Goal: Task Accomplishment & Management: Use online tool/utility

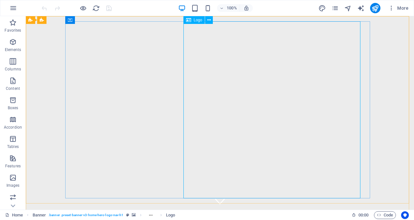
click at [197, 20] on span "Logo" at bounding box center [198, 20] width 9 height 4
drag, startPoint x: 197, startPoint y: 20, endPoint x: 82, endPoint y: 4, distance: 115.7
click at [197, 20] on span "Logo" at bounding box center [198, 20] width 9 height 4
select select "px"
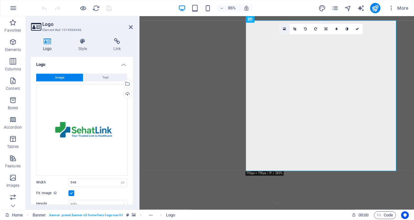
click at [284, 28] on icon at bounding box center [284, 29] width 3 height 4
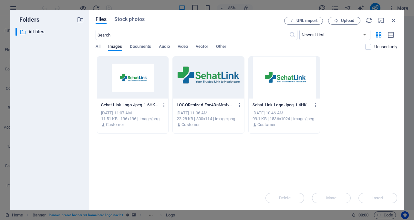
click at [277, 79] on div at bounding box center [283, 77] width 71 height 42
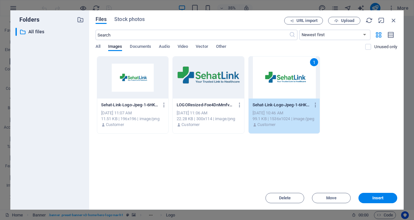
click at [225, 87] on div at bounding box center [208, 77] width 71 height 42
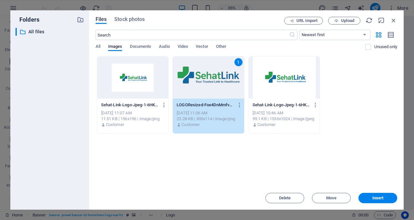
click at [143, 91] on div at bounding box center [132, 77] width 71 height 42
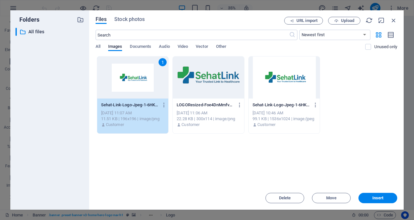
click at [278, 81] on div at bounding box center [283, 77] width 71 height 42
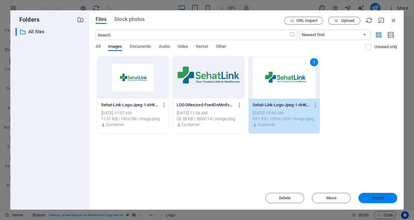
click at [387, 199] on span "Insert" at bounding box center [378, 198] width 34 height 4
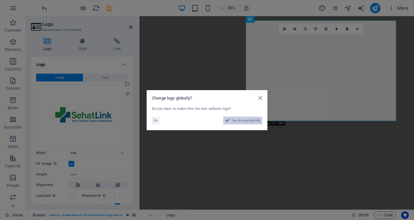
click at [241, 120] on span "Yes, change globally" at bounding box center [245, 120] width 29 height 8
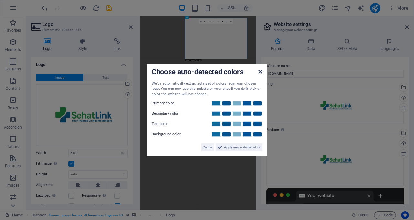
click at [259, 72] on icon at bounding box center [260, 71] width 4 height 5
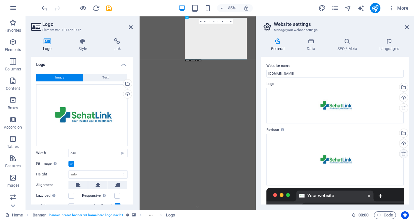
click at [402, 153] on icon at bounding box center [403, 153] width 5 height 5
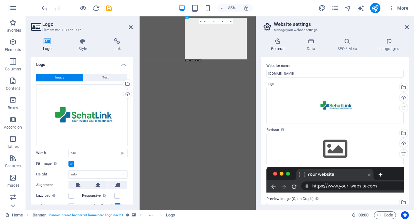
drag, startPoint x: 410, startPoint y: 93, endPoint x: 408, endPoint y: 122, distance: 29.8
click at [408, 122] on div "General Data SEO / Meta Languages Website name [DOMAIN_NAME] Logo Drag files he…" at bounding box center [335, 121] width 158 height 177
click at [205, 21] on icon at bounding box center [204, 21] width 1 height 1
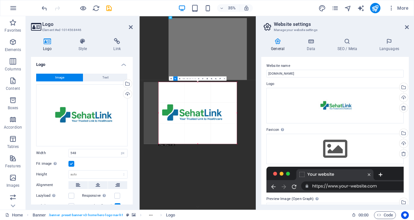
drag, startPoint x: 151, startPoint y: 113, endPoint x: 193, endPoint y: 111, distance: 41.7
click at [193, 111] on div "180 170 160 150 140 130 120 110 100 90 80 70 60 50 40 30 20 10 0 -10 -20 -30 -4…" at bounding box center [197, 113] width 78 height 62
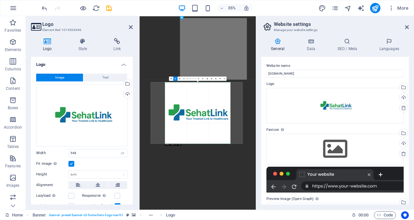
drag, startPoint x: 237, startPoint y: 114, endPoint x: 200, endPoint y: 114, distance: 36.8
click at [200, 114] on div "180 170 160 150 140 130 120 110 100 90 80 70 60 50 40 30 20 10 0 -10 -20 -30 -4…" at bounding box center [198, 113] width 66 height 62
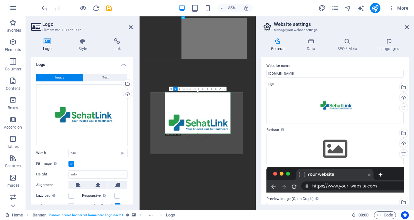
drag, startPoint x: 197, startPoint y: 143, endPoint x: 192, endPoint y: 85, distance: 58.7
click at [192, 85] on div "Drag here to replace the existing content. Press “Ctrl” if you want to create a…" at bounding box center [197, 112] width 116 height 193
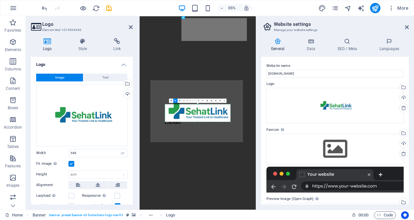
drag, startPoint x: 198, startPoint y: 92, endPoint x: 197, endPoint y: 162, distance: 70.0
click at [197, 162] on div "Drag here to replace the existing content. Press “Ctrl” if you want to create a…" at bounding box center [197, 112] width 116 height 193
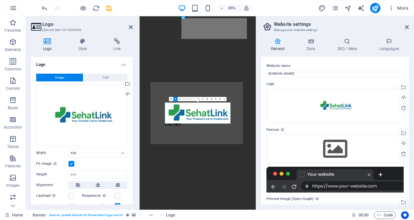
drag, startPoint x: 198, startPoint y: 105, endPoint x: 197, endPoint y: 92, distance: 12.3
click at [197, 102] on div "180 170 160 150 140 130 120 110 100 90 80 70 60 50 40 30 20 10 0 -10 -20 -30 -4…" at bounding box center [198, 112] width 66 height 21
click at [175, 99] on icon at bounding box center [175, 98] width 1 height 1
type input "578"
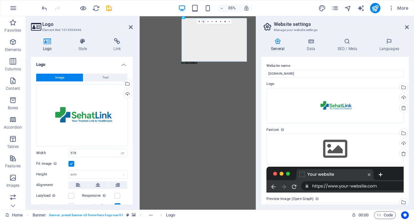
click at [203, 21] on icon at bounding box center [203, 21] width 1 height 1
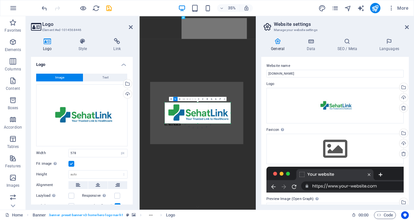
click at [208, 110] on div at bounding box center [196, 113] width 93 height 62
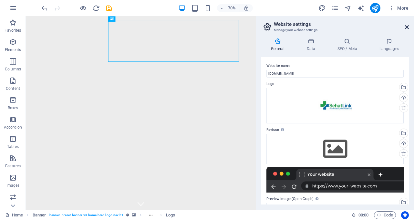
click at [406, 28] on icon at bounding box center [407, 27] width 4 height 5
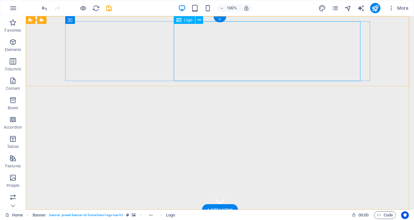
click at [201, 19] on icon at bounding box center [199, 20] width 4 height 7
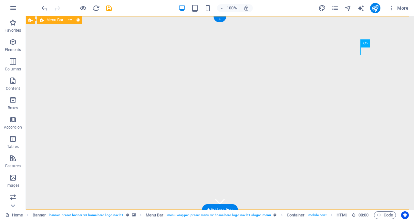
click at [54, 23] on div "Menu Bar" at bounding box center [51, 20] width 29 height 8
click at [69, 19] on icon at bounding box center [70, 20] width 4 height 7
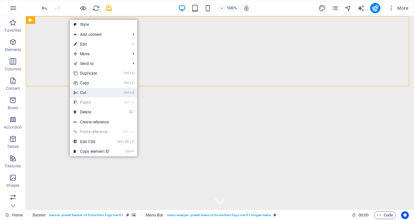
click at [84, 93] on link "Ctrl X Cut" at bounding box center [91, 93] width 43 height 10
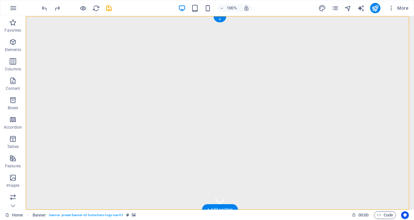
drag, startPoint x: 219, startPoint y: 50, endPoint x: 150, endPoint y: 54, distance: 68.9
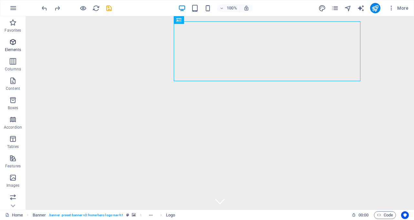
click at [15, 51] on p "Elements" at bounding box center [13, 49] width 16 height 5
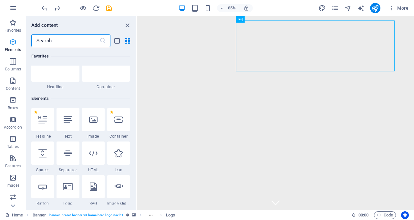
scroll to position [69, 0]
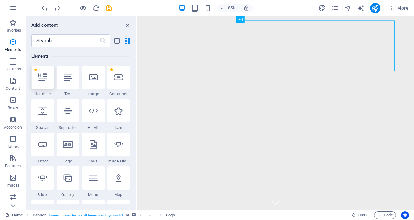
click at [48, 75] on div at bounding box center [42, 77] width 23 height 23
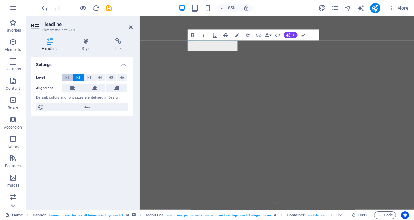
click at [67, 76] on span "H1" at bounding box center [67, 78] width 4 height 8
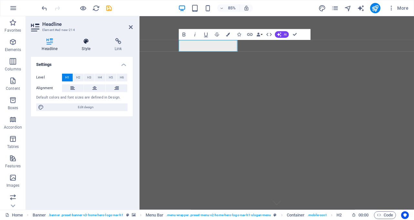
click at [95, 43] on icon at bounding box center [86, 41] width 30 height 6
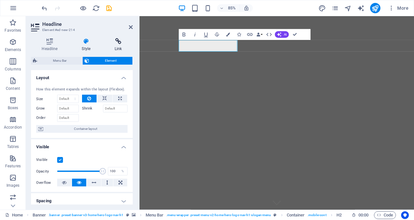
click at [116, 43] on icon at bounding box center [118, 41] width 29 height 6
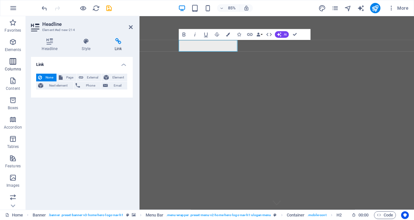
click at [15, 62] on icon "button" at bounding box center [13, 61] width 8 height 8
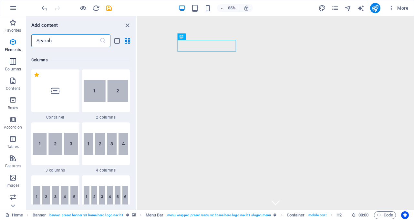
scroll to position [319, 0]
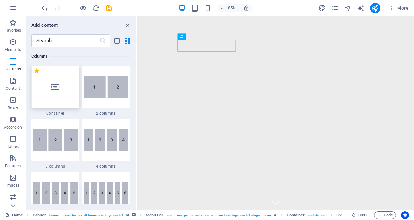
click at [68, 88] on div at bounding box center [55, 87] width 48 height 43
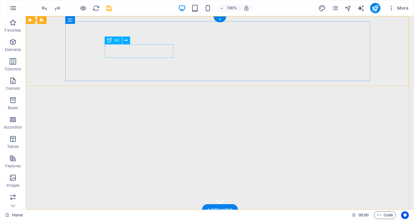
click at [168, 215] on div "New headline" at bounding box center [219, 222] width 305 height 14
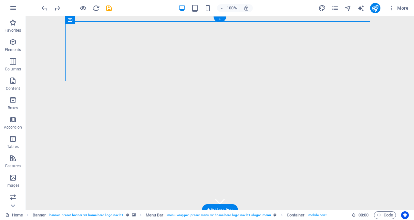
drag, startPoint x: 205, startPoint y: 36, endPoint x: 262, endPoint y: 24, distance: 58.1
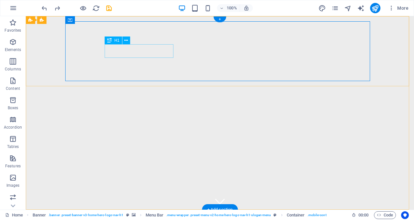
click at [131, 215] on div "New headline" at bounding box center [219, 222] width 305 height 14
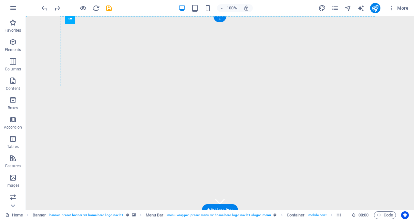
drag, startPoint x: 143, startPoint y: 56, endPoint x: 230, endPoint y: 37, distance: 89.9
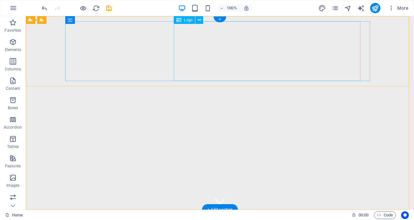
select select "px"
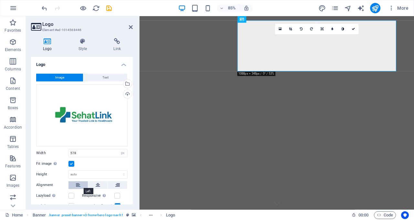
click at [79, 186] on icon at bounding box center [78, 185] width 5 height 8
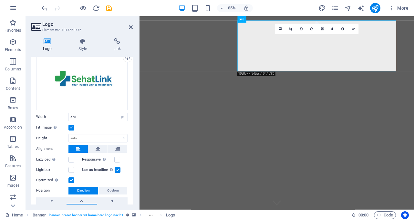
scroll to position [41, 0]
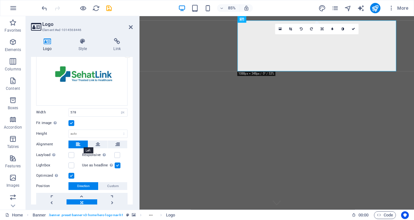
click at [76, 144] on icon at bounding box center [78, 144] width 5 height 8
drag, startPoint x: 133, startPoint y: 93, endPoint x: 132, endPoint y: 108, distance: 15.2
click at [132, 108] on div "Logo Style Link Logo Image Text Drag files here, click to choose files or selec…" at bounding box center [82, 121] width 112 height 177
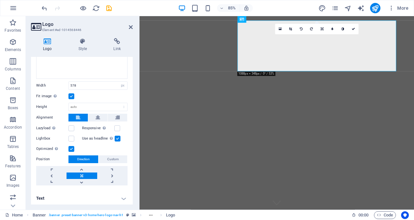
scroll to position [68, 0]
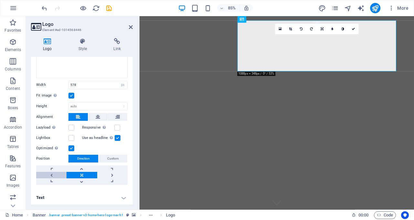
click at [52, 175] on link at bounding box center [51, 175] width 30 height 6
click at [77, 174] on link at bounding box center [81, 175] width 30 height 6
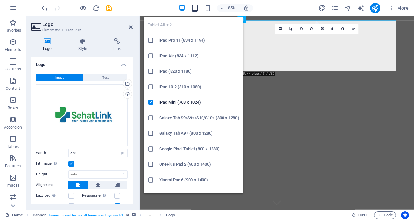
click at [196, 11] on icon "button" at bounding box center [194, 8] width 7 height 7
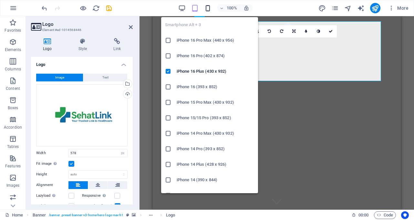
click at [209, 5] on icon "button" at bounding box center [207, 8] width 7 height 7
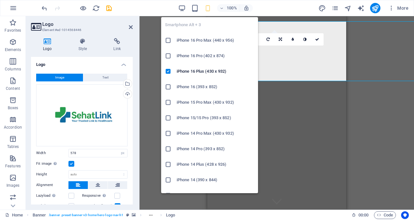
type input "238"
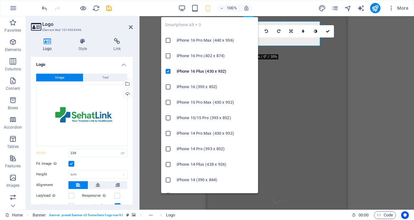
click at [208, 8] on icon "button" at bounding box center [207, 8] width 7 height 7
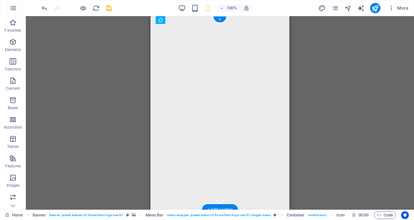
drag, startPoint x: 176, startPoint y: 34, endPoint x: 254, endPoint y: 35, distance: 78.1
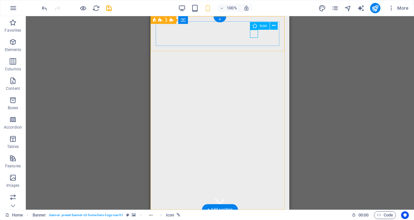
select select "xMidYMid"
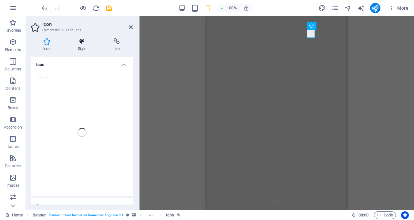
click at [77, 43] on icon at bounding box center [82, 41] width 33 height 6
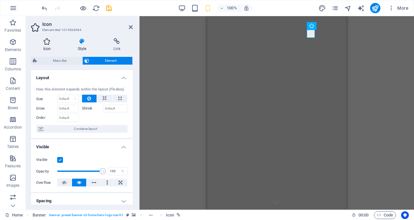
click at [47, 50] on h4 "Icon" at bounding box center [48, 45] width 35 height 14
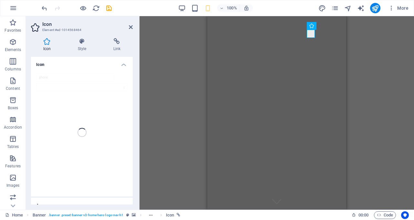
click at [74, 71] on div "phone" at bounding box center [82, 132] width 102 height 128
click at [77, 106] on div "phone" at bounding box center [82, 132] width 102 height 128
click at [121, 63] on h4 "Icon" at bounding box center [82, 63] width 102 height 12
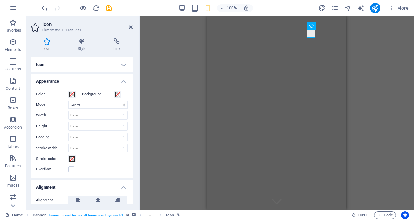
click at [121, 63] on h4 "Icon" at bounding box center [82, 64] width 102 height 15
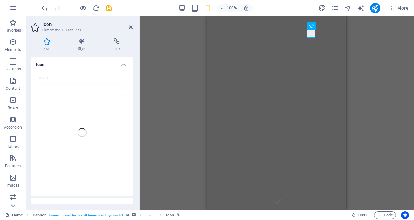
click at [121, 63] on h4 "Icon" at bounding box center [82, 63] width 102 height 12
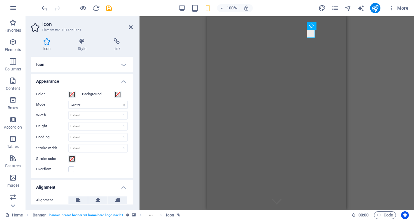
drag, startPoint x: 131, startPoint y: 76, endPoint x: 131, endPoint y: 82, distance: 5.5
click at [131, 82] on h4 "Appearance" at bounding box center [82, 80] width 102 height 12
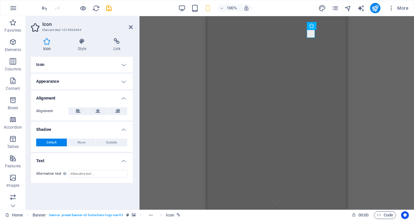
click at [126, 128] on h4 "Shadow" at bounding box center [82, 128] width 102 height 12
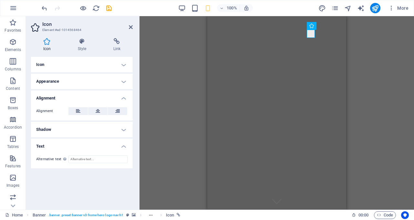
click at [124, 145] on h4 "Text" at bounding box center [82, 144] width 102 height 12
click at [122, 66] on h4 "Icon" at bounding box center [82, 64] width 102 height 15
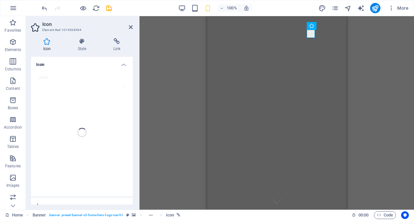
click at [84, 136] on div "phone" at bounding box center [82, 132] width 102 height 128
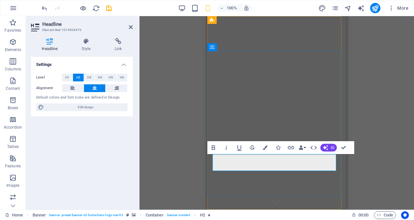
drag, startPoint x: 291, startPoint y: 167, endPoint x: 205, endPoint y: 158, distance: 86.6
click at [332, 146] on span "AI" at bounding box center [332, 148] width 4 height 4
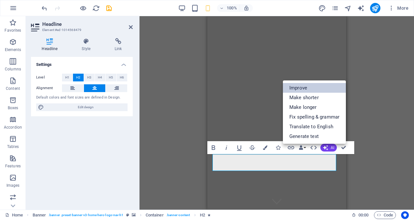
click at [306, 86] on link "Improve" at bounding box center [314, 88] width 63 height 10
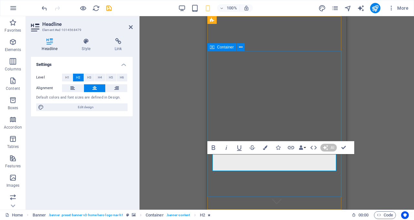
drag, startPoint x: 290, startPoint y: 167, endPoint x: 212, endPoint y: 154, distance: 78.4
drag, startPoint x: 290, startPoint y: 158, endPoint x: 258, endPoint y: 158, distance: 31.9
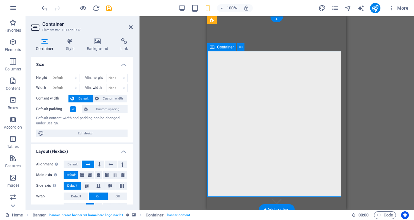
click at [101, 44] on icon at bounding box center [97, 41] width 31 height 6
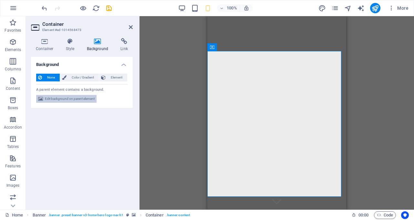
click at [71, 98] on span "Edit background on parent element" at bounding box center [70, 99] width 50 height 8
select select "ms"
select select "s"
select select "progressive"
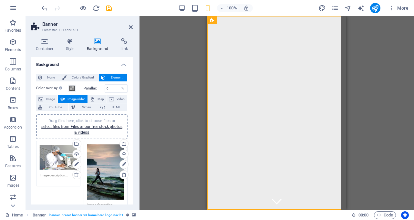
click at [133, 106] on div "Container Style Background Link Size Height Default px rem % vh vw Min. height …" at bounding box center [82, 121] width 112 height 177
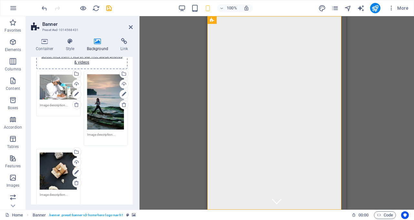
scroll to position [66, 0]
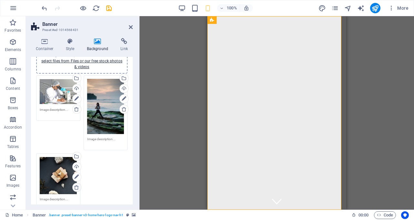
click at [75, 187] on icon at bounding box center [76, 187] width 5 height 5
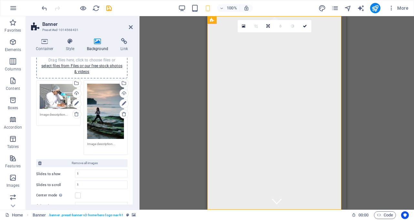
scroll to position [0, 0]
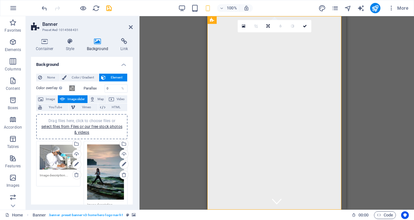
click at [103, 158] on div "Drag files here, click to choose files or select files from Files or our free s…" at bounding box center [105, 172] width 37 height 56
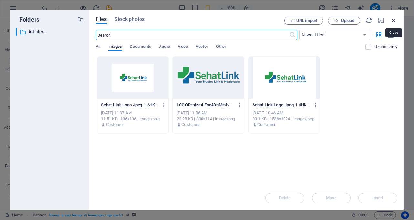
click at [393, 20] on icon "button" at bounding box center [393, 20] width 7 height 7
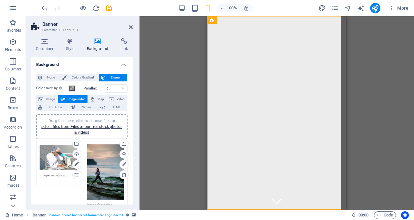
click at [89, 156] on div "Drag files here, click to choose files or select files from Files or our free s…" at bounding box center [105, 172] width 37 height 56
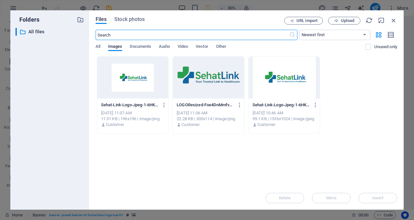
click at [357, 92] on div "Sehat-Link-Logo-Jpeg-1-6HKkDW2w5nYPNtiSLNoxxg-zoRExfZSTjZnqfIq_1wd0Q.png Sehat-…" at bounding box center [246, 94] width 301 height 77
click at [393, 19] on icon "button" at bounding box center [393, 20] width 7 height 7
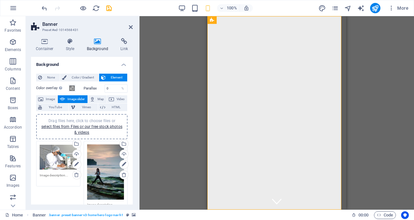
drag, startPoint x: 133, startPoint y: 114, endPoint x: 131, endPoint y: 121, distance: 6.6
click at [131, 121] on div "Container Style Background Link Size Height Default px rem % vh vw Min. height …" at bounding box center [82, 121] width 112 height 177
click at [104, 125] on link "select files from Files or our free stock photos & videos" at bounding box center [81, 129] width 81 height 10
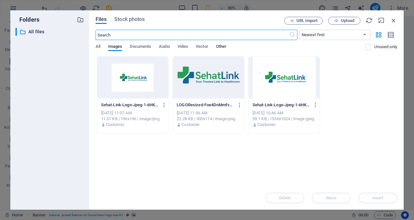
click at [220, 46] on span "Other" at bounding box center [221, 47] width 10 height 9
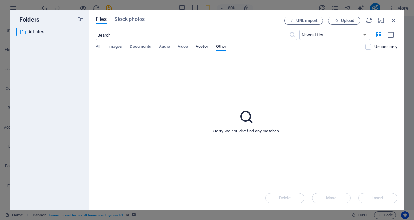
click at [199, 45] on span "Vector" at bounding box center [202, 47] width 13 height 9
click at [180, 45] on span "Video" at bounding box center [182, 47] width 10 height 9
click at [161, 45] on span "Audio" at bounding box center [164, 47] width 11 height 9
click at [129, 19] on span "Stock photos" at bounding box center [129, 19] width 30 height 8
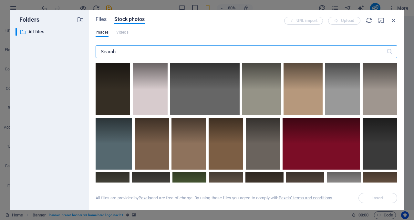
click at [135, 54] on input "text" at bounding box center [241, 51] width 290 height 13
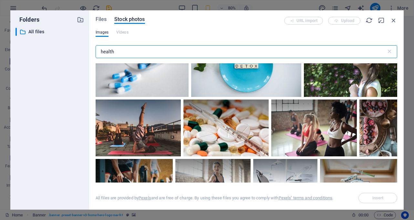
scroll to position [780, 0]
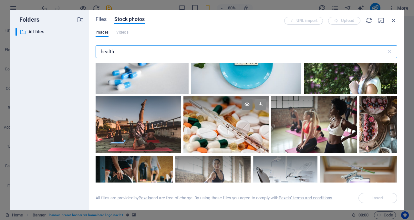
type input "health"
click at [262, 100] on icon at bounding box center [260, 104] width 11 height 11
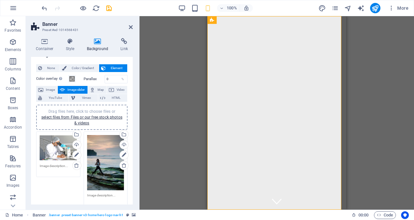
scroll to position [4, 0]
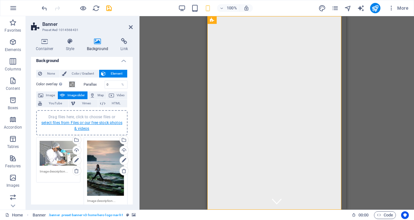
click at [93, 120] on link "select files from Files or our free stock photos & videos" at bounding box center [81, 125] width 81 height 10
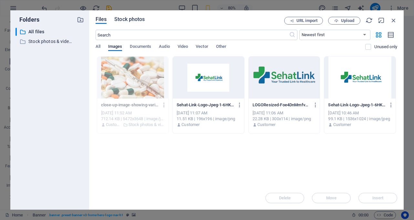
click at [135, 20] on span "Stock photos" at bounding box center [129, 19] width 30 height 8
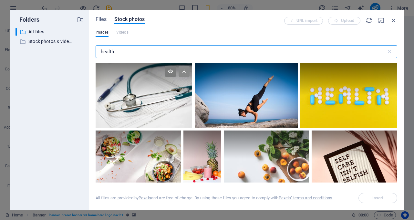
click at [186, 70] on icon at bounding box center [183, 71] width 11 height 11
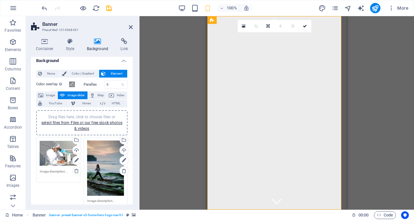
click at [94, 126] on div "Drag files here, click to choose files or select files from Files or our free s…" at bounding box center [82, 122] width 84 height 17
click at [63, 120] on div "Drag files here, click to choose files or select files from Files or our free s…" at bounding box center [82, 122] width 84 height 17
click at [101, 121] on link "select files from Files or our free stock photos & videos" at bounding box center [81, 125] width 81 height 10
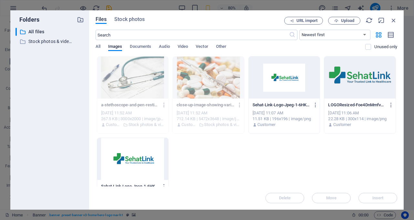
click at [134, 16] on div "Files Stock photos URL import Upload ​ Newest first Oldest first Name (A-Z) Nam…" at bounding box center [246, 109] width 314 height 199
click at [131, 20] on span "Stock photos" at bounding box center [129, 19] width 30 height 8
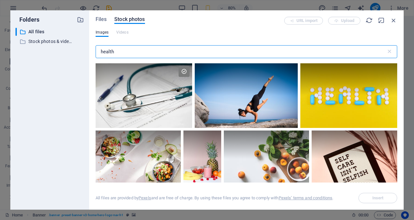
drag, startPoint x: 131, startPoint y: 49, endPoint x: 67, endPoint y: 51, distance: 63.9
click at [67, 51] on div "Folders ​ All files All files ​ Stock photos & videos Stock photos & videos Fil…" at bounding box center [206, 109] width 393 height 199
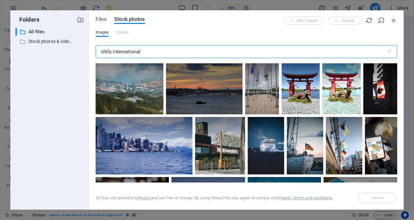
drag, startPoint x: 163, startPoint y: 50, endPoint x: 65, endPoint y: 59, distance: 98.9
click at [65, 59] on div "Folders ​ All files All files ​ Stock photos & videos Stock photos & videos Fil…" at bounding box center [206, 109] width 393 height 199
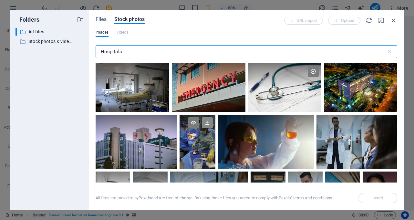
type input "Hospitals"
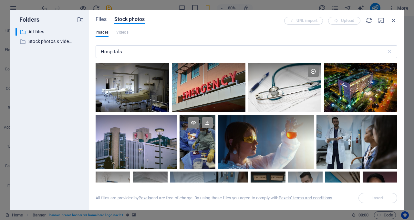
click at [207, 124] on icon at bounding box center [207, 122] width 11 height 11
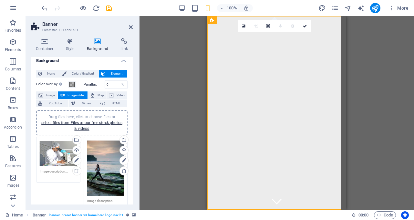
click at [160, 73] on div "Drag here to replace the existing content. Press “Ctrl” if you want to create a…" at bounding box center [276, 112] width 274 height 193
click at [79, 128] on link "select files from Files or our free stock photos & videos" at bounding box center [81, 125] width 81 height 10
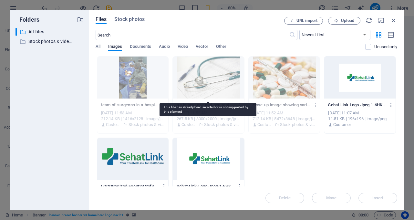
click at [211, 76] on div at bounding box center [208, 77] width 71 height 42
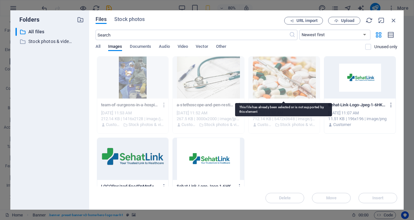
click at [290, 93] on div at bounding box center [283, 77] width 71 height 42
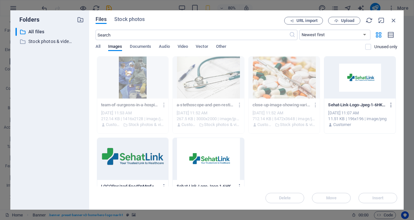
click at [144, 8] on div "Folders ​ All files All files ​ Stock photos & videos Stock photos & videos Fil…" at bounding box center [207, 110] width 414 height 220
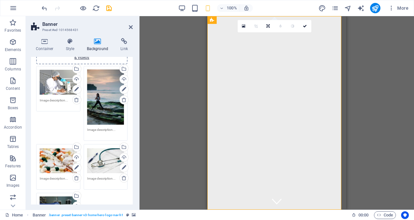
scroll to position [31, 0]
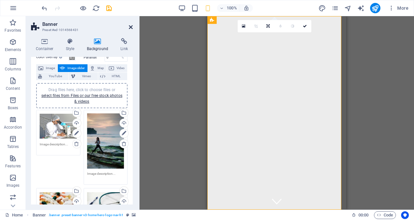
click at [130, 27] on icon at bounding box center [131, 27] width 4 height 5
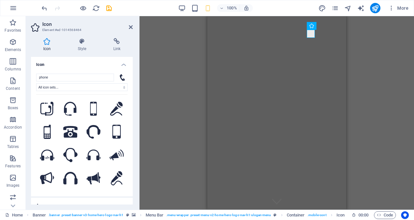
drag, startPoint x: 131, startPoint y: 71, endPoint x: 132, endPoint y: 89, distance: 17.5
click at [132, 89] on div "Icon phone All icon sets... IcoFont Ionicons FontAwesome Brands FontAwesome Duo…" at bounding box center [82, 130] width 102 height 147
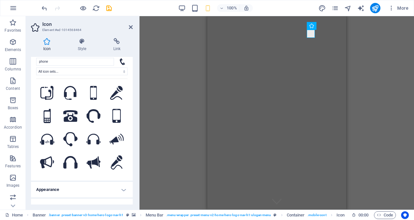
scroll to position [0, 0]
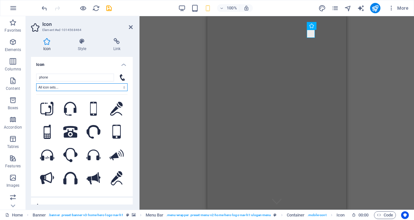
click at [67, 86] on select "All icon sets... IcoFont Ionicons FontAwesome Brands FontAwesome Duotone FontAw…" at bounding box center [81, 87] width 91 height 8
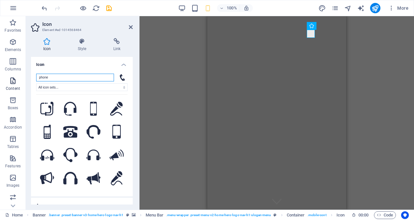
drag, startPoint x: 65, startPoint y: 77, endPoint x: 0, endPoint y: 77, distance: 65.2
click at [0, 77] on section "Favorites Elements Columns Content Boxes Accordion Tables Features Images Slide…" at bounding box center [207, 112] width 414 height 193
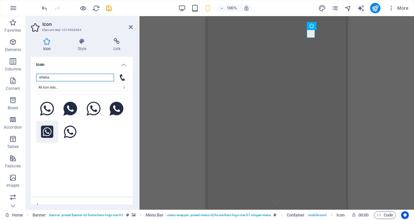
type input "whatsa"
click at [46, 132] on icon at bounding box center [47, 132] width 12 height 14
click at [50, 129] on icon at bounding box center [47, 132] width 12 height 14
drag, startPoint x: 133, startPoint y: 82, endPoint x: 86, endPoint y: 43, distance: 61.1
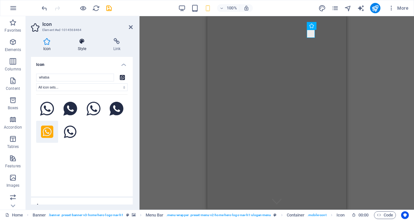
click at [86, 43] on div "Icon Style Link Icon whatsa All icon sets... IcoFont Ionicons FontAwesome Brand…" at bounding box center [82, 121] width 112 height 177
click at [86, 43] on icon at bounding box center [82, 41] width 33 height 6
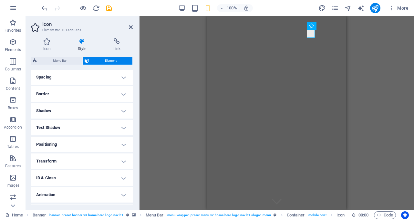
scroll to position [138, 0]
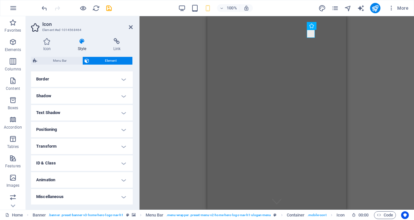
click at [123, 146] on h4 "Transform" at bounding box center [82, 145] width 102 height 15
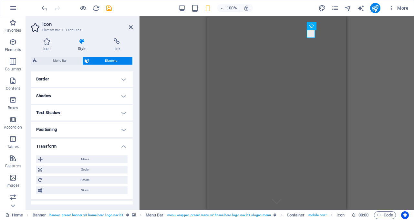
click at [123, 146] on h4 "Transform" at bounding box center [82, 144] width 102 height 12
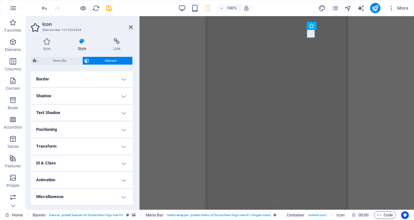
click at [123, 196] on h4 "Miscellaneous" at bounding box center [82, 196] width 102 height 15
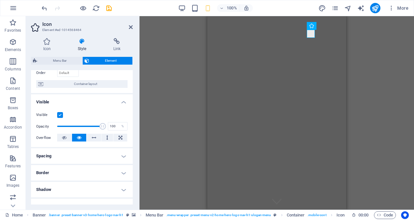
scroll to position [0, 0]
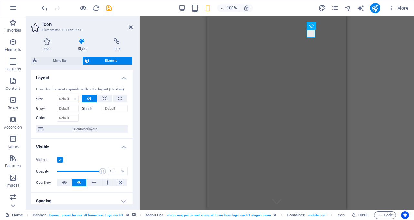
click at [123, 148] on h4 "Visible" at bounding box center [82, 145] width 102 height 12
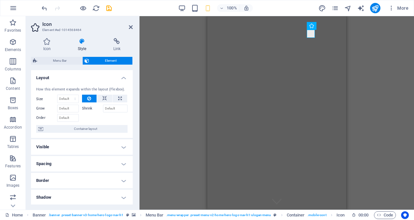
click at [121, 148] on h4 "Visible" at bounding box center [82, 146] width 102 height 15
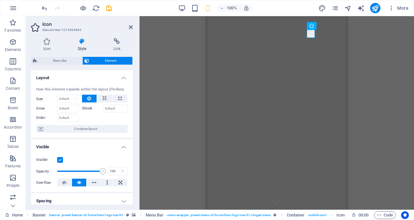
click at [121, 148] on h4 "Visible" at bounding box center [82, 145] width 102 height 12
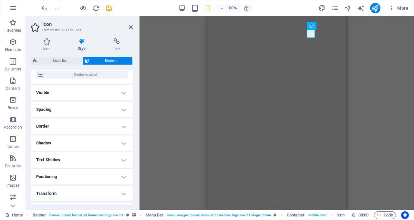
scroll to position [63, 0]
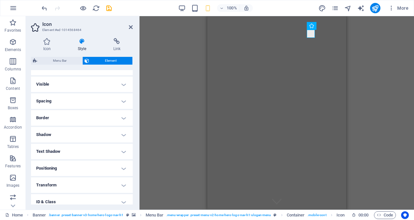
click at [124, 136] on h4 "Shadow" at bounding box center [82, 134] width 102 height 15
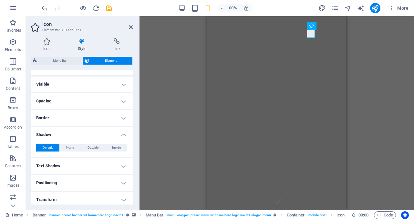
click at [123, 135] on h4 "Shadow" at bounding box center [82, 133] width 102 height 12
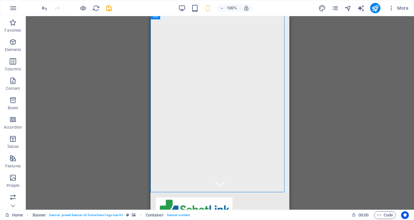
scroll to position [0, 0]
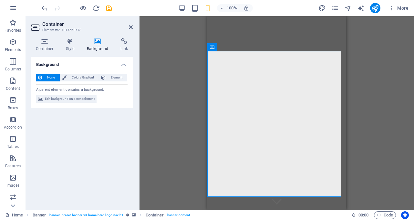
click at [106, 45] on h4 "Background" at bounding box center [99, 45] width 34 height 14
click at [93, 45] on h4 "Background" at bounding box center [99, 45] width 34 height 14
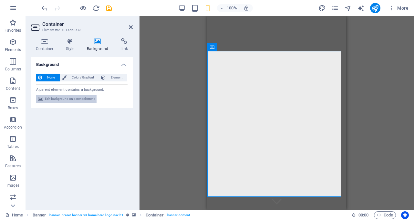
click at [62, 99] on span "Edit background on parent element" at bounding box center [70, 99] width 50 height 8
select select "ms"
select select "s"
select select "progressive"
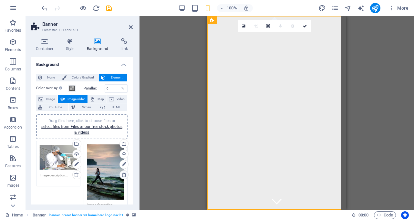
click at [122, 176] on icon at bounding box center [123, 174] width 5 height 5
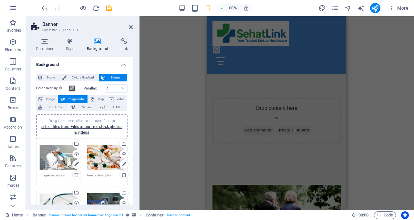
scroll to position [248, 0]
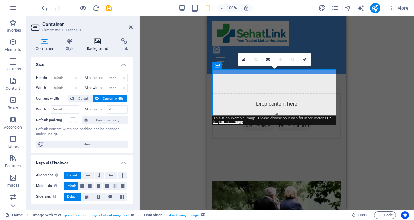
click at [96, 43] on icon at bounding box center [97, 41] width 31 height 6
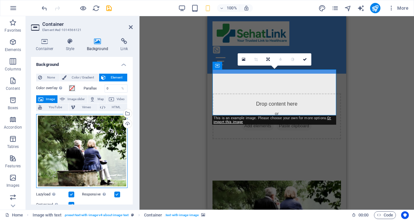
click at [90, 157] on div "Drag files here, click to choose files or select files from Files or our free s…" at bounding box center [81, 151] width 91 height 74
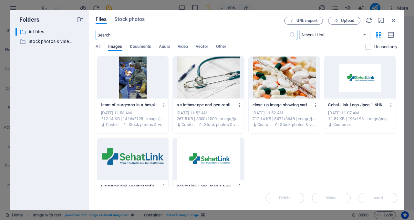
scroll to position [296, 0]
click at [126, 22] on span "Stock photos" at bounding box center [129, 19] width 30 height 8
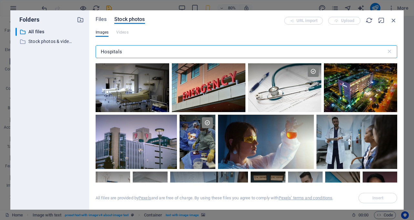
drag, startPoint x: 126, startPoint y: 48, endPoint x: 50, endPoint y: 53, distance: 75.3
click at [50, 53] on div "Folders ​ All files All files ​ Stock photos & videos Stock photos & videos Fil…" at bounding box center [206, 109] width 393 height 199
click at [198, 87] on div at bounding box center [209, 75] width 74 height 25
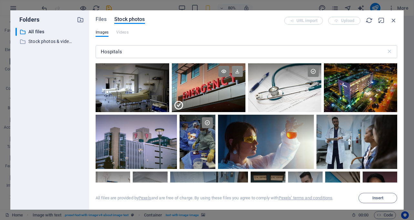
click at [237, 71] on icon at bounding box center [237, 71] width 11 height 11
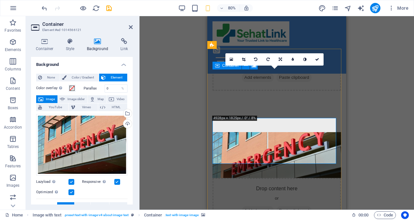
scroll to position [248, 0]
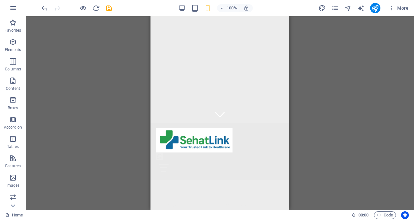
scroll to position [0, 0]
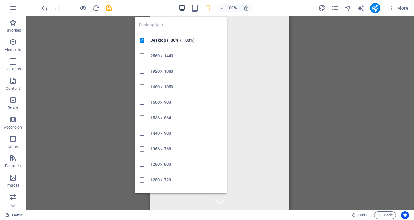
click at [183, 8] on icon "button" at bounding box center [181, 8] width 7 height 7
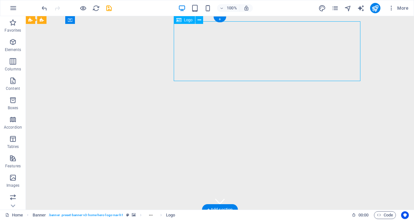
select select "px"
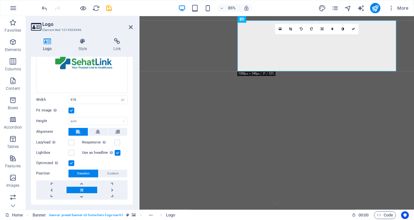
scroll to position [47, 0]
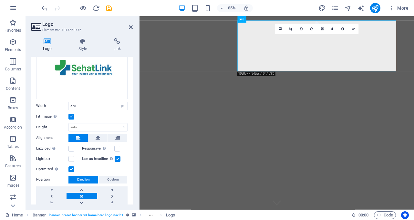
drag, startPoint x: 133, startPoint y: 96, endPoint x: 132, endPoint y: 108, distance: 12.0
click at [132, 108] on div "Logo Style Link Logo Image Text Drag files here, click to choose files or selec…" at bounding box center [82, 121] width 112 height 177
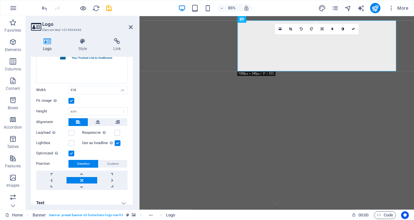
scroll to position [68, 0]
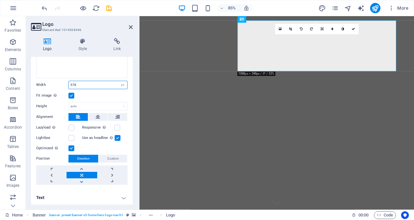
drag, startPoint x: 81, startPoint y: 85, endPoint x: 63, endPoint y: 83, distance: 17.8
click at [63, 83] on div "Width 578 Default auto px rem % em vh vw" at bounding box center [81, 85] width 91 height 8
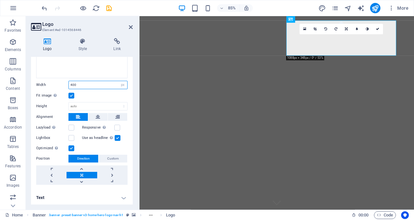
drag, startPoint x: 86, startPoint y: 82, endPoint x: 59, endPoint y: 78, distance: 27.8
click at [59, 78] on div "Image Text Drag files here, click to choose files or select files from Files or…" at bounding box center [82, 94] width 102 height 189
type input "500"
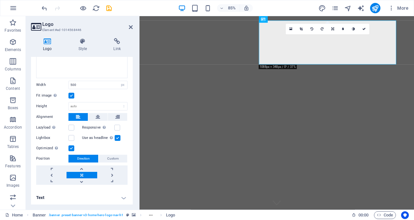
click at [115, 136] on label at bounding box center [118, 138] width 6 height 6
click at [0, 0] on input "Use as headline The image will be wrapped in an H1 headline tag. Useful for giv…" at bounding box center [0, 0] width 0 height 0
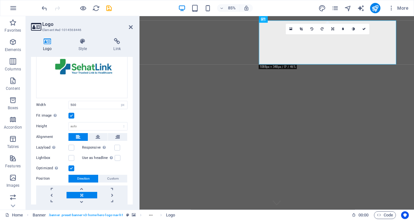
scroll to position [33, 0]
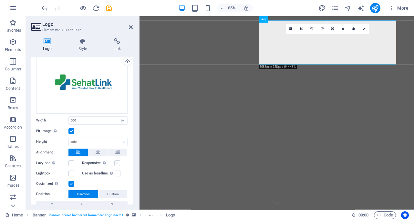
click at [116, 161] on label at bounding box center [117, 163] width 6 height 6
click at [0, 0] on input "Responsive Automatically load retina image and smartphone optimized sizes." at bounding box center [0, 0] width 0 height 0
drag, startPoint x: 133, startPoint y: 134, endPoint x: 136, endPoint y: 79, distance: 54.9
click at [136, 79] on div "Logo Style Link Logo Image Text Drag files here, click to choose files or selec…" at bounding box center [82, 121] width 112 height 177
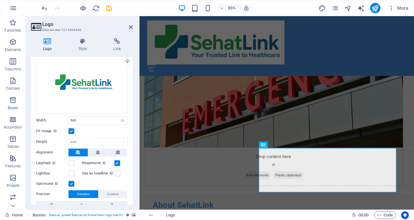
scroll to position [0, 0]
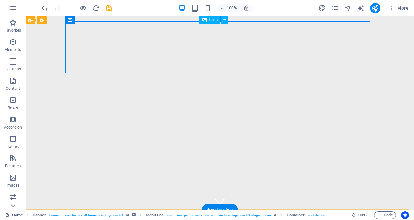
select select "px"
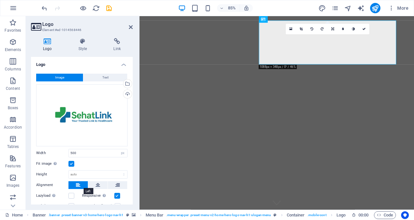
click at [78, 182] on icon at bounding box center [78, 185] width 5 height 8
click at [77, 182] on icon at bounding box center [78, 185] width 5 height 8
click at [71, 162] on label at bounding box center [71, 164] width 6 height 6
click at [0, 0] on input "Fit image Automatically fit image to a fixed width and height" at bounding box center [0, 0] width 0 height 0
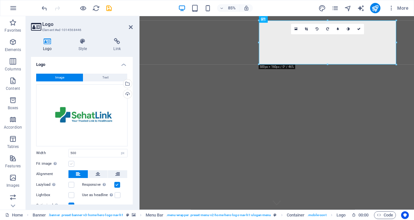
click at [71, 162] on label at bounding box center [71, 164] width 6 height 6
click at [0, 0] on input "Fit image Automatically fit image to a fixed width and height" at bounding box center [0, 0] width 0 height 0
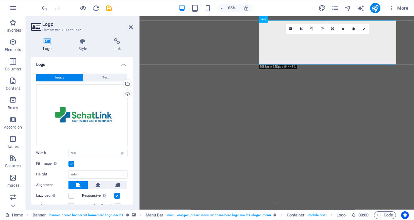
click at [71, 162] on label at bounding box center [71, 164] width 6 height 6
click at [0, 0] on input "Fit image Automatically fit image to a fixed width and height" at bounding box center [0, 0] width 0 height 0
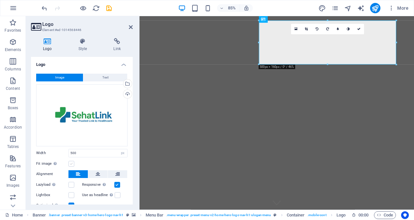
click at [71, 162] on label at bounding box center [71, 164] width 6 height 6
click at [0, 0] on input "Fit image Automatically fit image to a fixed width and height" at bounding box center [0, 0] width 0 height 0
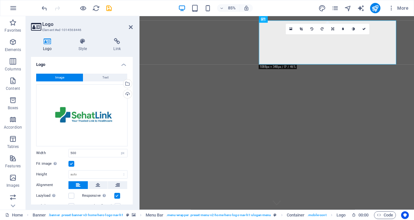
click at [71, 162] on label at bounding box center [71, 164] width 6 height 6
click at [0, 0] on input "Fit image Automatically fit image to a fixed width and height" at bounding box center [0, 0] width 0 height 0
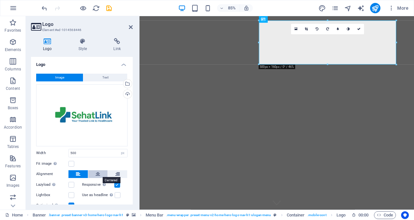
click at [99, 171] on icon at bounding box center [98, 174] width 5 height 8
click at [75, 174] on button at bounding box center [77, 174] width 19 height 8
click at [117, 170] on icon at bounding box center [117, 174] width 5 height 8
click at [75, 171] on button at bounding box center [77, 174] width 19 height 8
click at [131, 137] on div "Image Text Drag files here, click to choose files or select files from Files or…" at bounding box center [82, 141] width 102 height 146
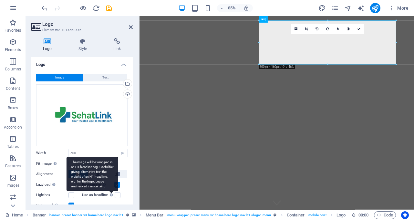
drag, startPoint x: 131, startPoint y: 149, endPoint x: 109, endPoint y: 193, distance: 48.6
click at [109, 193] on div "Image Text Drag files here, click to choose files or select files from Files or…" at bounding box center [82, 141] width 102 height 146
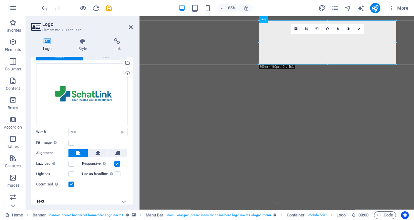
scroll to position [25, 0]
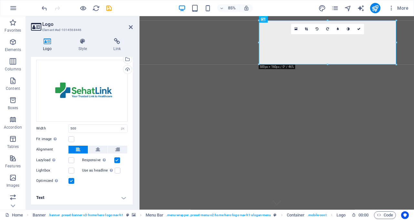
click at [120, 198] on h4 "Text" at bounding box center [82, 197] width 102 height 15
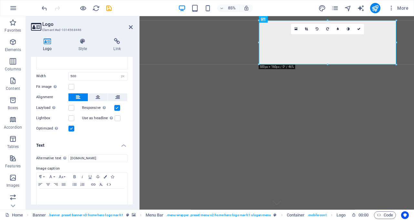
scroll to position [85, 0]
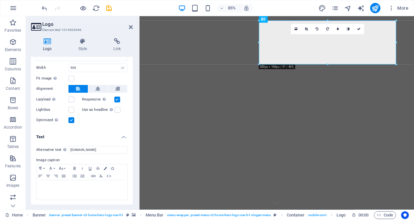
drag, startPoint x: 131, startPoint y: 176, endPoint x: 131, endPoint y: 81, distance: 95.2
click at [131, 81] on ul "Logo Image Text Drag files here, click to choose files or select files from Fil…" at bounding box center [82, 89] width 102 height 234
click at [80, 42] on icon at bounding box center [82, 41] width 33 height 6
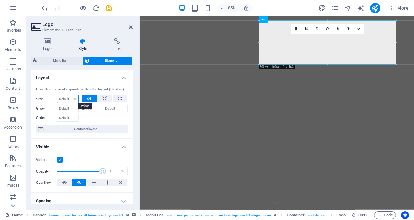
click at [65, 98] on select "Default auto px % 1/1 1/2 1/3 1/4 1/5 1/6 1/7 1/8 1/9 1/10" at bounding box center [67, 99] width 21 height 8
click at [57, 95] on select "Default auto px % 1/1 1/2 1/3 1/4 1/5 1/6 1/7 1/8 1/9 1/10" at bounding box center [67, 99] width 21 height 8
select select "DISABLED_OPTION_VALUE"
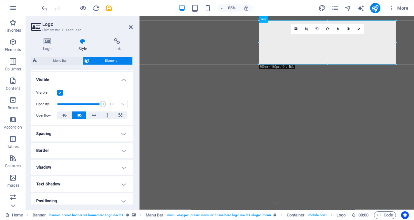
scroll to position [68, 0]
click at [123, 131] on h4 "Spacing" at bounding box center [82, 132] width 102 height 15
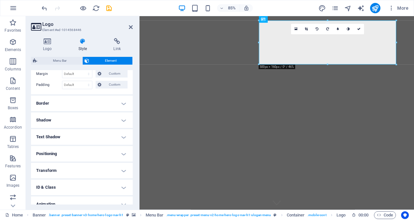
scroll to position [164, 0]
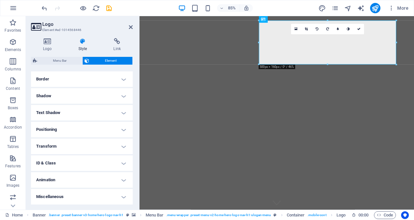
click at [119, 132] on h4 "Positioning" at bounding box center [82, 129] width 102 height 15
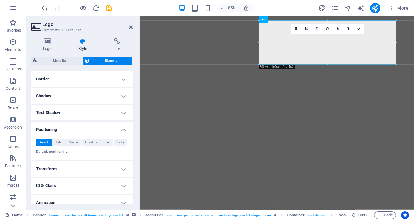
click at [43, 142] on span "Default" at bounding box center [44, 142] width 10 height 8
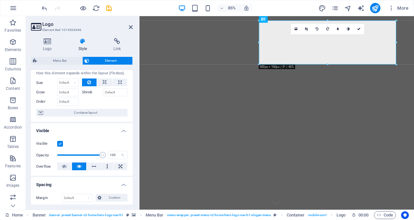
scroll to position [0, 0]
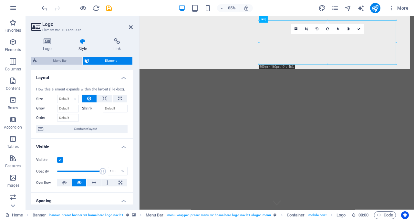
click at [66, 57] on span "Menu Bar" at bounding box center [59, 61] width 41 height 8
select select "rem"
select select "preset-menu-v2-home-hero-logo-nav-h1-slogan-menu"
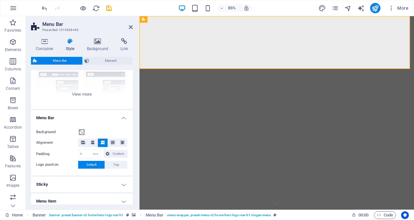
scroll to position [71, 0]
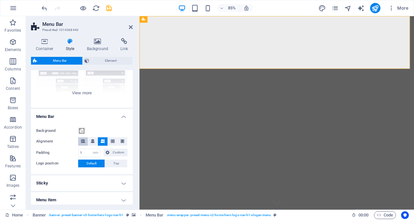
click at [82, 141] on icon at bounding box center [83, 141] width 4 height 4
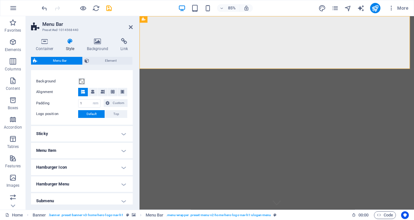
scroll to position [150, 0]
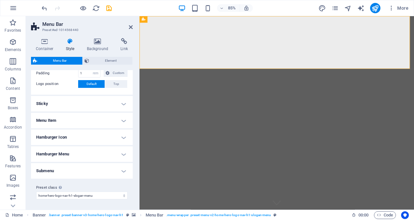
click at [121, 104] on h4 "Sticky" at bounding box center [82, 103] width 102 height 15
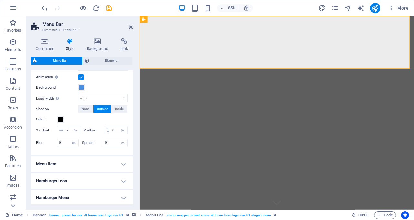
scroll to position [261, 0]
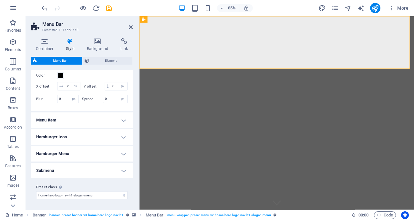
click at [122, 126] on h4 "Menu Item" at bounding box center [82, 119] width 102 height 15
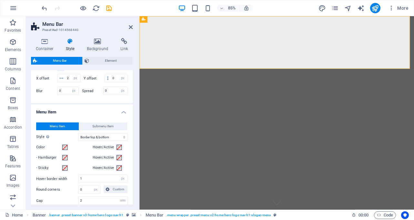
click at [123, 116] on h4 "Menu Item" at bounding box center [82, 110] width 102 height 12
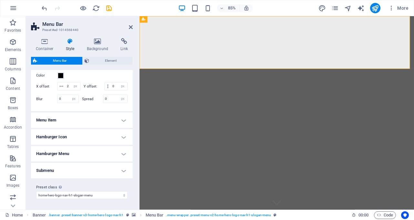
click at [124, 135] on h4 "Hamburger Icon" at bounding box center [82, 136] width 102 height 15
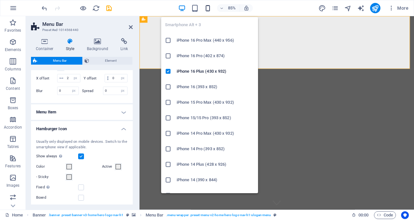
click at [205, 6] on icon "button" at bounding box center [207, 8] width 7 height 7
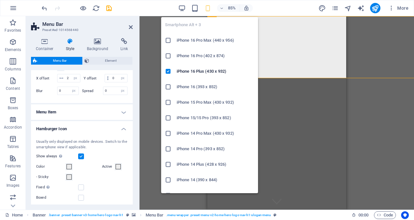
type input "4"
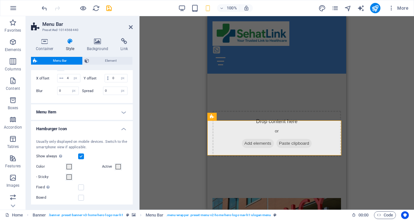
scroll to position [0, 0]
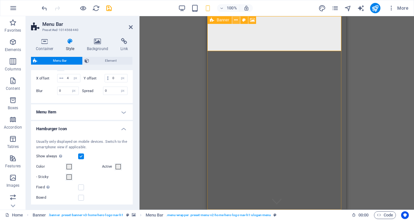
click at [235, 19] on icon at bounding box center [236, 20] width 4 height 7
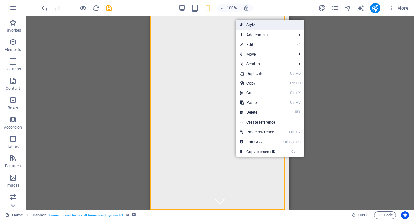
click at [251, 25] on link "Style" at bounding box center [269, 25] width 67 height 10
select select "preset-banner-v3-home-hero-logo-nav-h1"
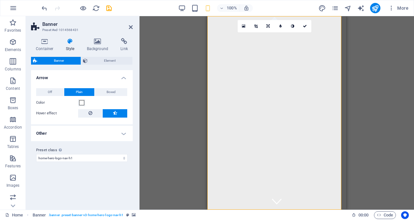
click at [251, 25] on link at bounding box center [256, 26] width 12 height 12
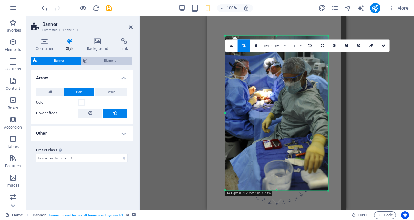
click at [85, 57] on icon at bounding box center [85, 61] width 5 height 8
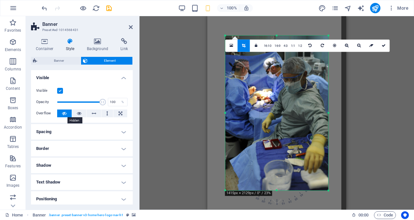
click at [63, 113] on icon at bounding box center [64, 113] width 5 height 8
click at [79, 112] on icon at bounding box center [79, 113] width 5 height 8
click at [64, 114] on icon at bounding box center [64, 113] width 5 height 8
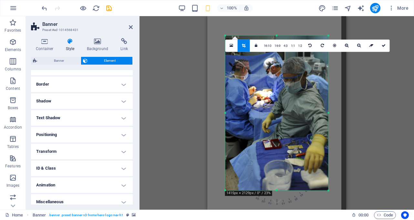
scroll to position [69, 0]
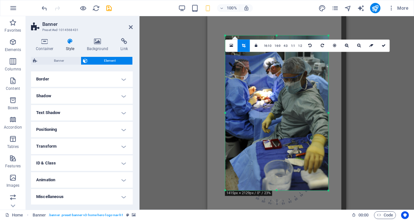
click at [123, 133] on h4 "Positioning" at bounding box center [82, 129] width 102 height 15
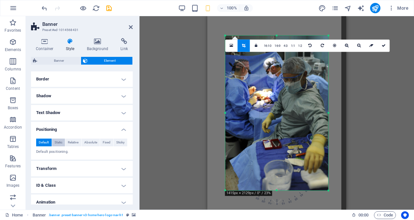
click at [61, 143] on span "Static" at bounding box center [59, 142] width 8 height 8
drag, startPoint x: 131, startPoint y: 129, endPoint x: 140, endPoint y: 54, distance: 75.0
click at [140, 54] on div "Banner Preset #ed-1014568431 Container Style Background Link Size Height Defaul…" at bounding box center [220, 112] width 388 height 193
click at [360, 98] on div "Drag here to replace the existing content. Press “Ctrl” if you want to create a…" at bounding box center [276, 112] width 274 height 193
click at [384, 44] on link at bounding box center [383, 45] width 12 height 12
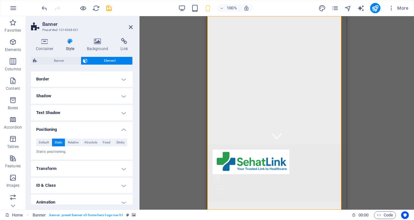
scroll to position [0, 0]
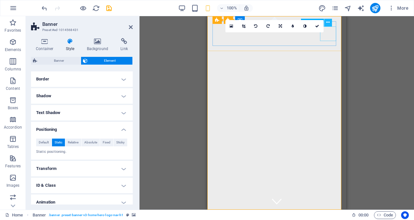
click at [328, 20] on icon at bounding box center [328, 22] width 4 height 7
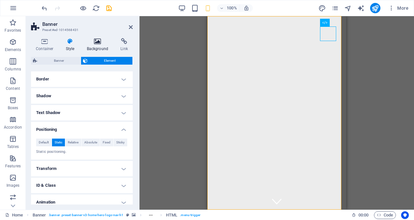
click at [93, 45] on h4 "Background" at bounding box center [99, 45] width 34 height 14
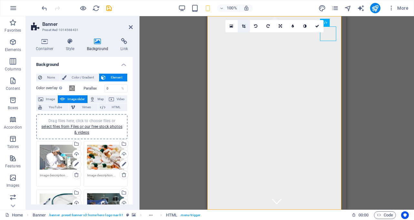
click at [244, 28] on icon at bounding box center [244, 26] width 4 height 4
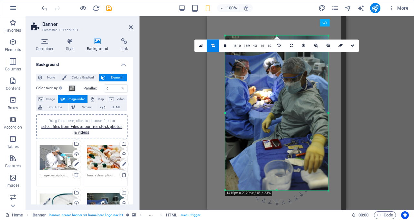
click at [239, 25] on div "Drag here to replace the existing content. Press “Ctrl” if you want to create a…" at bounding box center [276, 112] width 139 height 193
click at [351, 88] on div "Drag here to replace the existing content. Press “Ctrl” if you want to create a…" at bounding box center [276, 112] width 274 height 193
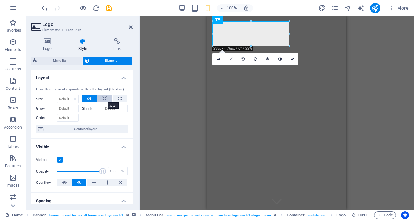
click at [111, 96] on button at bounding box center [104, 99] width 15 height 8
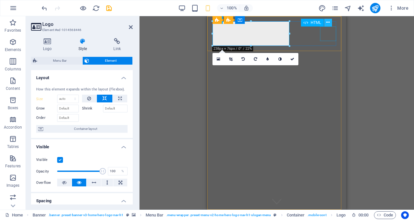
click at [327, 24] on icon at bounding box center [328, 22] width 4 height 7
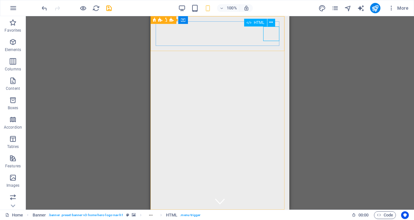
click at [278, 22] on div "HTML" at bounding box center [261, 23] width 35 height 8
click at [178, 20] on icon at bounding box center [179, 20] width 4 height 7
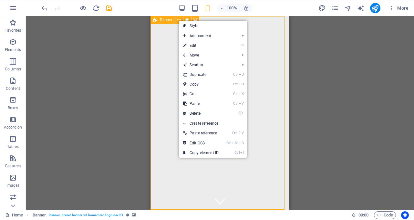
click at [164, 20] on span "Banner" at bounding box center [166, 20] width 13 height 4
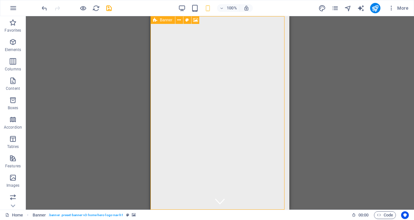
click at [164, 20] on span "Banner" at bounding box center [166, 20] width 13 height 4
select select "ms"
select select "s"
select select "progressive"
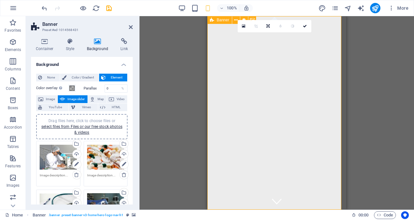
click at [211, 19] on icon at bounding box center [212, 20] width 4 height 8
click at [235, 20] on icon at bounding box center [236, 20] width 4 height 7
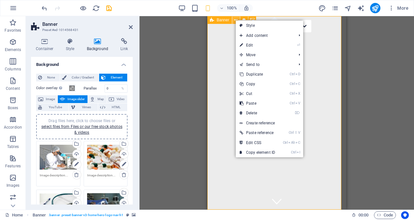
click at [235, 20] on icon at bounding box center [236, 20] width 4 height 7
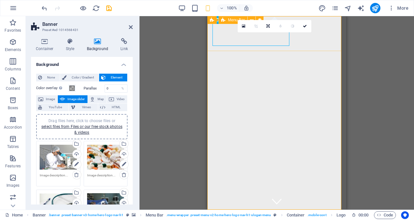
select select "rem"
select select "sticky_menu"
select select "px"
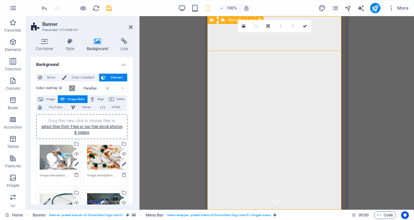
select select "px"
select select "preset-menu-v2-home-hero-logo-nav-h1-slogan-menu"
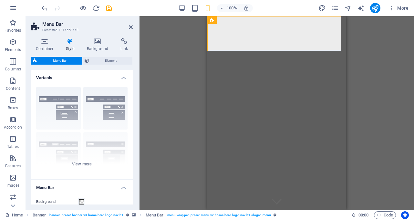
click at [136, 55] on div "Container Style Background Link Size Height Default px rem % vh vw Min. height …" at bounding box center [82, 121] width 112 height 177
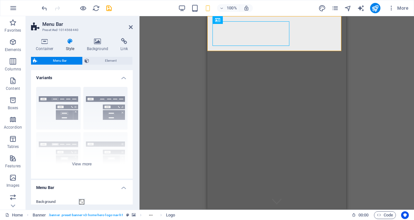
drag, startPoint x: 131, startPoint y: 91, endPoint x: 131, endPoint y: 102, distance: 11.0
click at [131, 102] on div "Variants Border Centered Default Fixed Loki Trigger Wide XXL Menu Bar Backgroun…" at bounding box center [82, 137] width 102 height 134
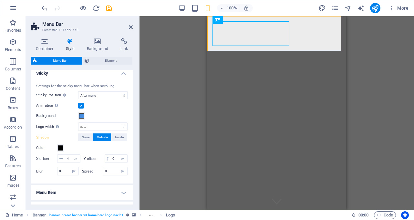
scroll to position [182, 0]
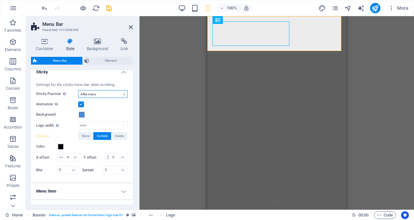
click at [120, 92] on select "Off Instant After menu After banner When scrolling up" at bounding box center [102, 94] width 49 height 8
select select "sticky_none"
click at [78, 90] on select "Off Instant After menu After banner When scrolling up" at bounding box center [102, 94] width 49 height 8
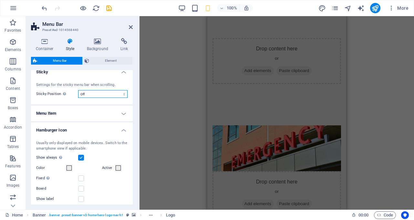
scroll to position [0, 0]
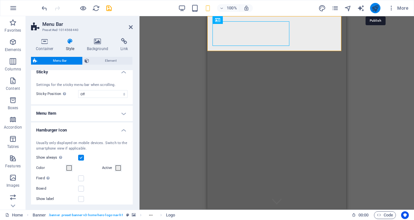
click at [376, 5] on icon "publish" at bounding box center [374, 8] width 7 height 7
checkbox input "false"
